Goal: Information Seeking & Learning: Learn about a topic

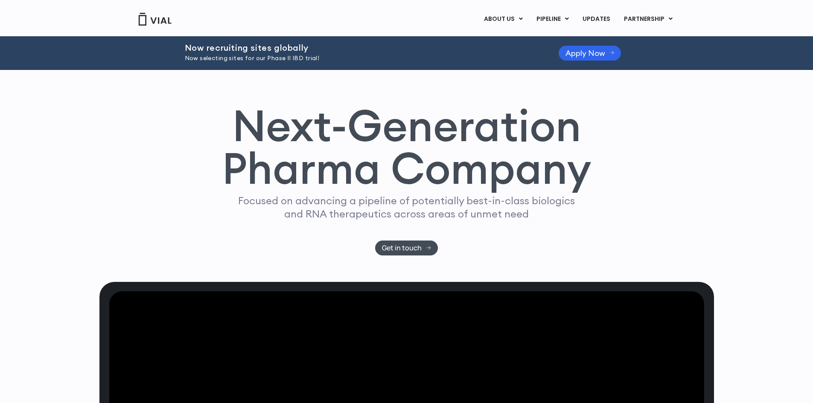
click at [450, 135] on div "Next-Generation Pharma Company Focused on advancing a pipeline of potentially b…" at bounding box center [406, 176] width 615 height 212
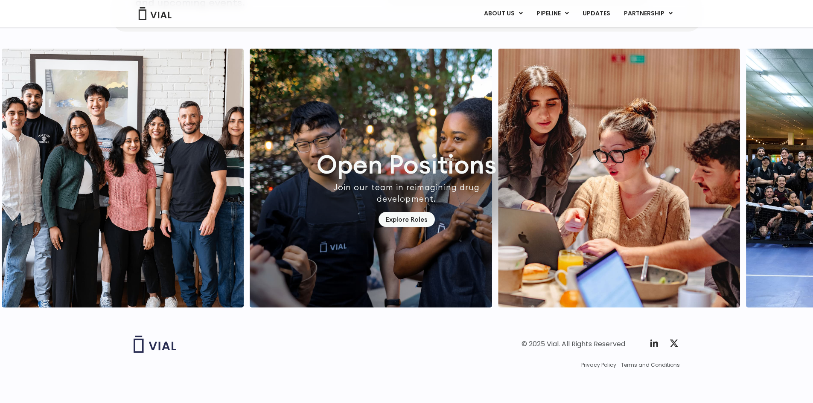
scroll to position [2492, 0]
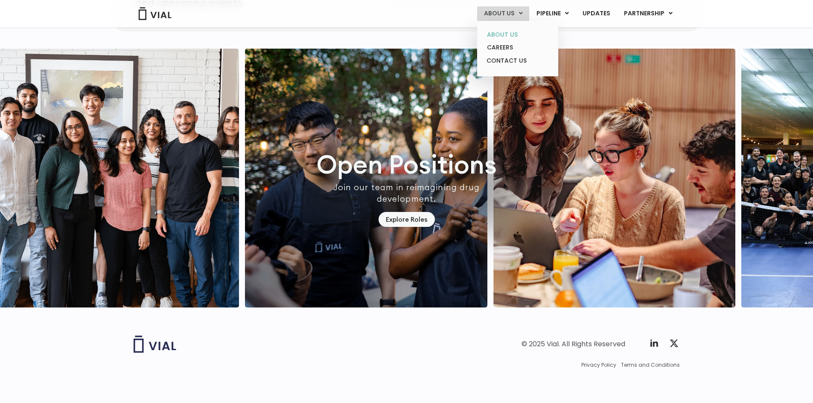
click at [516, 33] on link "ABOUT US" at bounding box center [517, 34] width 75 height 13
